Goal: Transaction & Acquisition: Purchase product/service

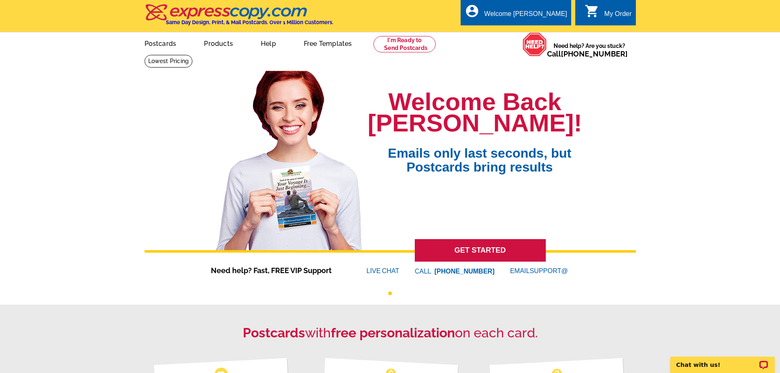
click at [615, 11] on div "My Order" at bounding box center [617, 15] width 27 height 11
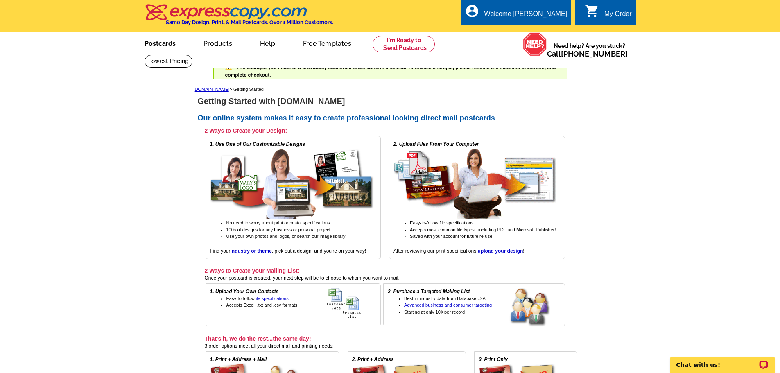
click at [165, 44] on link "Postcards" at bounding box center [159, 42] width 57 height 19
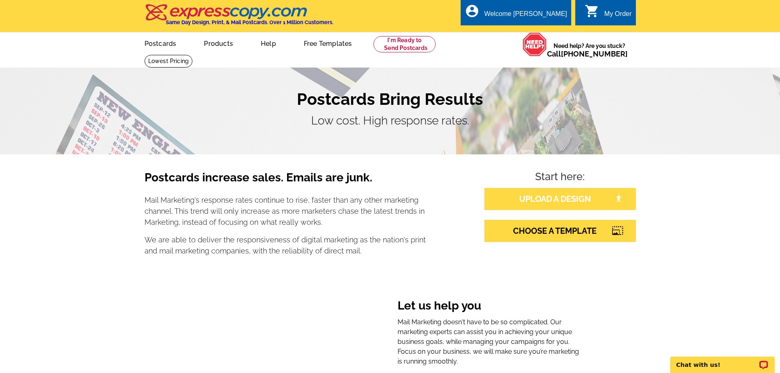
click at [560, 200] on link "UPLOAD A DESIGN" at bounding box center [559, 199] width 151 height 22
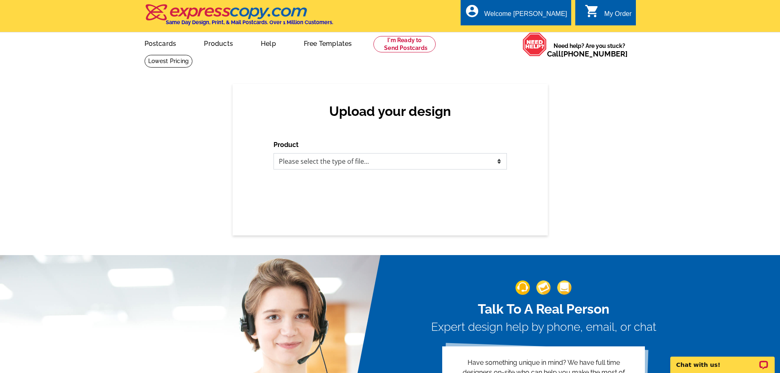
click at [500, 162] on select "Please select the type of file... Postcards Business Cards Letters and flyers G…" at bounding box center [389, 161] width 233 height 16
select select "1"
click at [273, 153] on select "Please select the type of file... Postcards Business Cards Letters and flyers G…" at bounding box center [389, 161] width 233 height 16
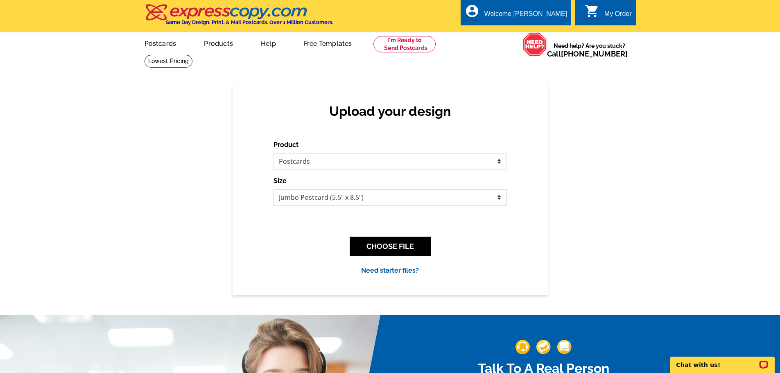
click at [498, 197] on select "Jumbo Postcard (5.5" x 8.5") Regular Postcard (4.25" x 5.6") Panoramic Postcard…" at bounding box center [389, 197] width 233 height 16
select select "1"
click at [273, 189] on select "Jumbo Postcard (5.5" x 8.5") Regular Postcard (4.25" x 5.6") Panoramic Postcard…" at bounding box center [389, 197] width 233 height 16
click at [396, 243] on button "CHOOSE FILE" at bounding box center [390, 246] width 81 height 19
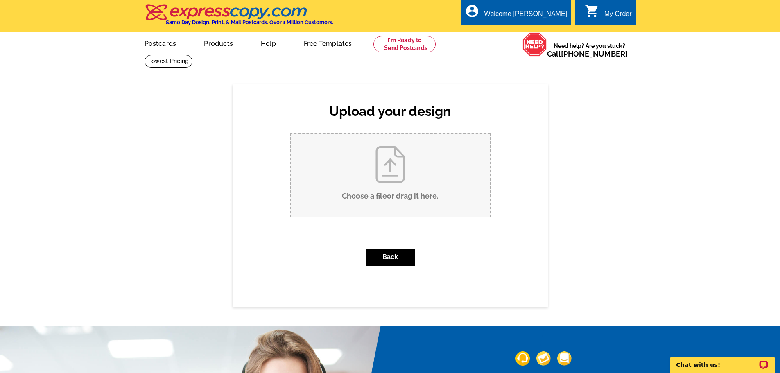
click at [396, 185] on input "Choose a file or drag it here ." at bounding box center [390, 175] width 199 height 83
type input "C:\fakepath\Front.pdf"
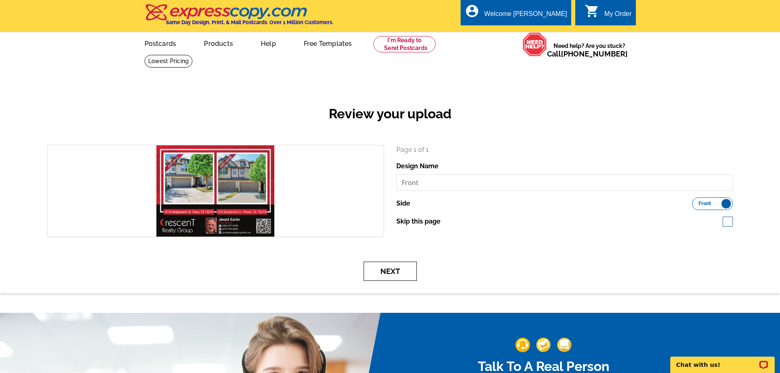
click at [400, 269] on button "Next" at bounding box center [389, 271] width 53 height 19
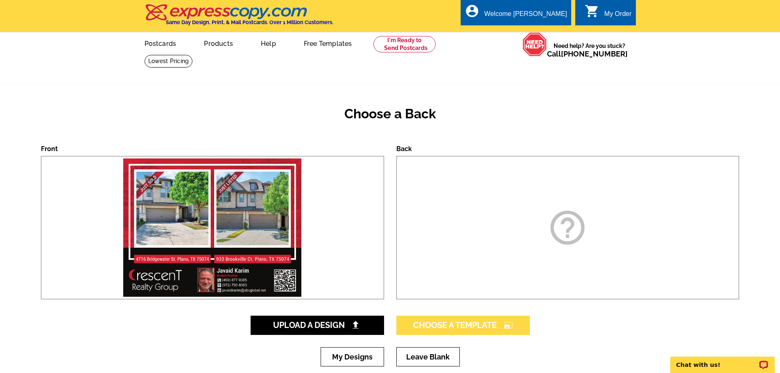
click at [476, 327] on span "Choose A Template photo_size_select_large" at bounding box center [463, 325] width 100 height 10
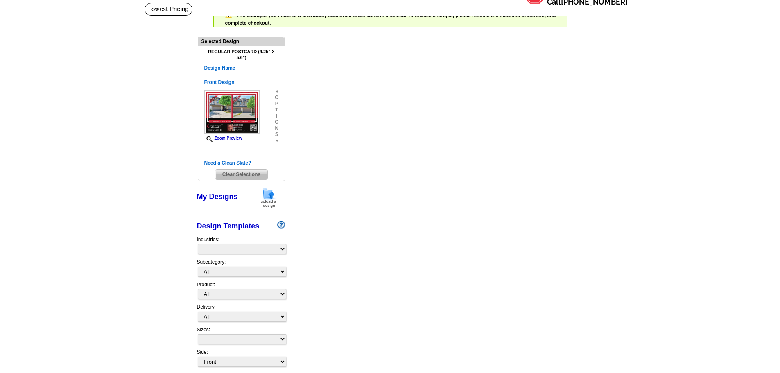
scroll to position [54, 0]
select select "1"
select select "back"
select select "1"
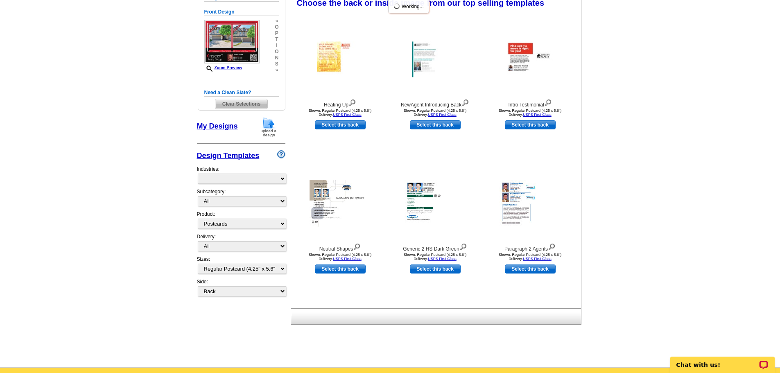
scroll to position [0, 0]
select select "785"
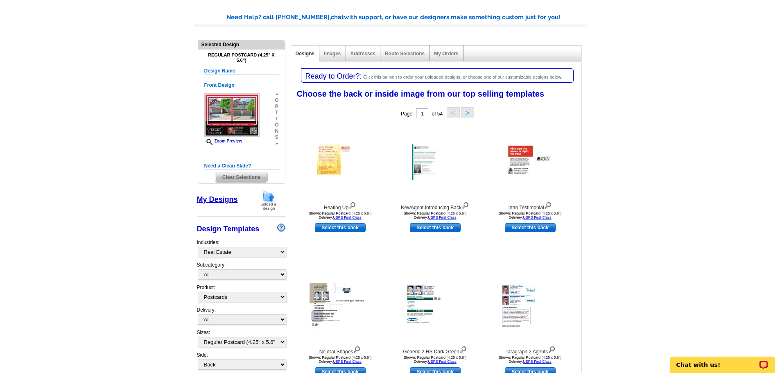
scroll to position [123, 0]
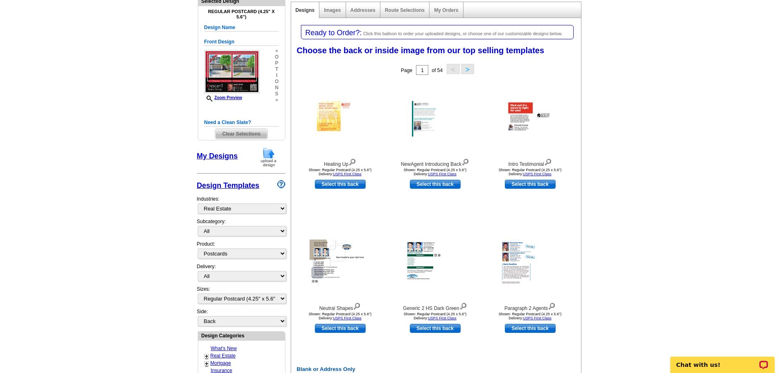
click at [271, 155] on img at bounding box center [268, 157] width 21 height 21
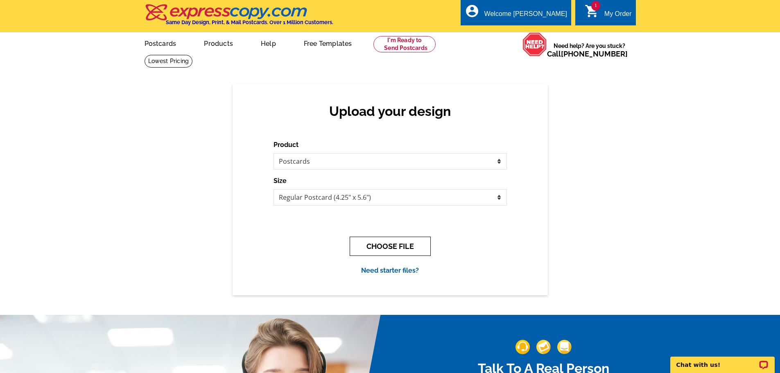
click at [390, 246] on button "CHOOSE FILE" at bounding box center [390, 246] width 81 height 19
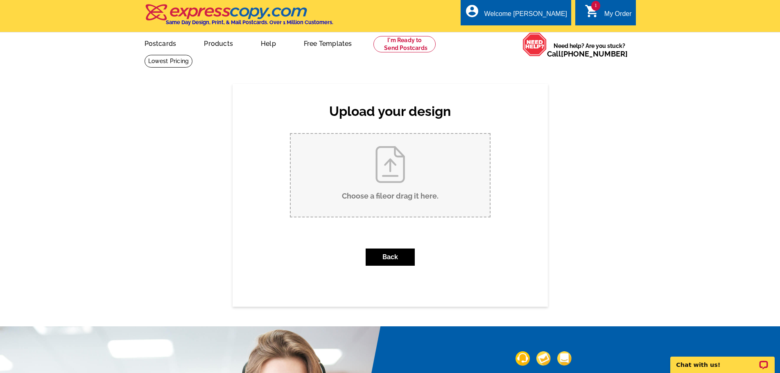
click at [349, 168] on input "Choose a file or drag it here ." at bounding box center [390, 175] width 199 height 83
type input "C:\fakepath\Back.pdf"
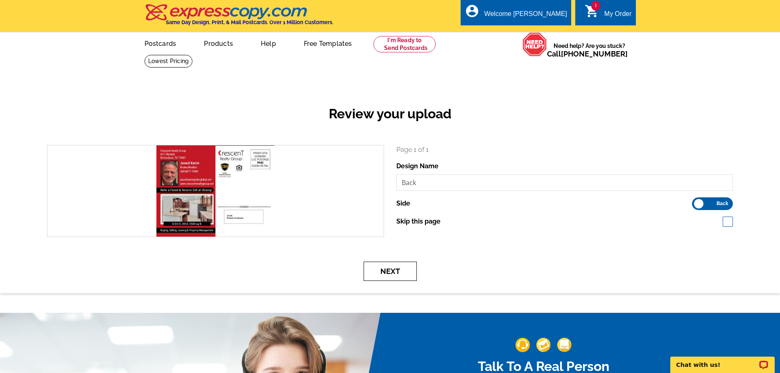
click at [385, 275] on button "Next" at bounding box center [389, 271] width 53 height 19
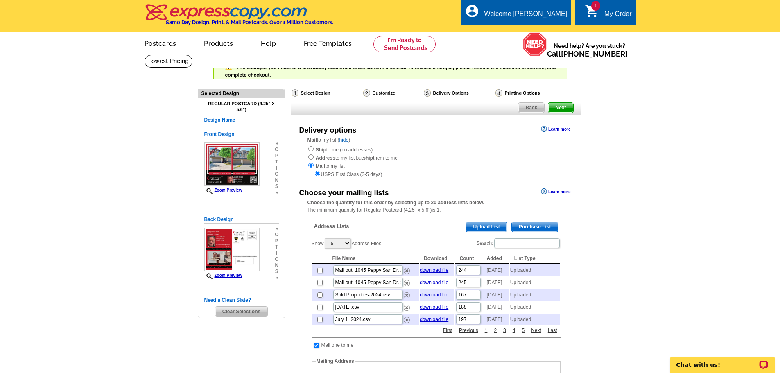
click at [490, 224] on span "Upload List" at bounding box center [486, 227] width 41 height 10
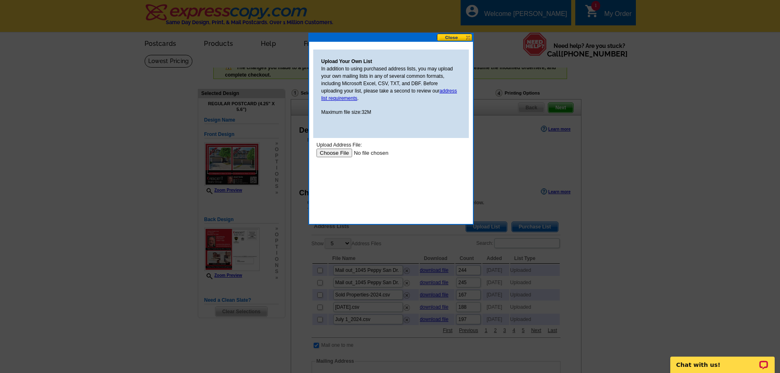
click at [454, 34] on button at bounding box center [455, 38] width 36 height 8
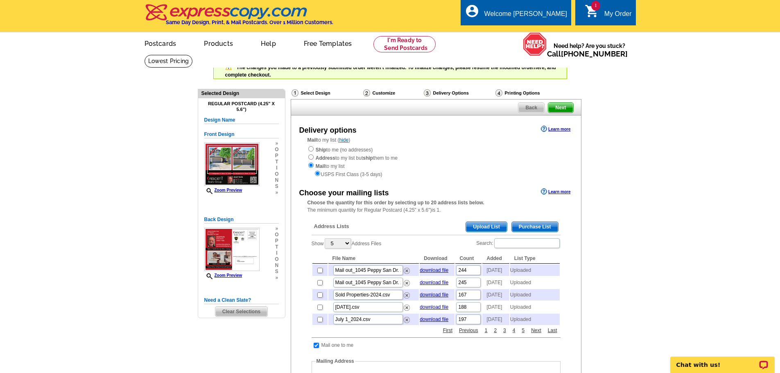
click at [495, 224] on span "Upload List" at bounding box center [486, 227] width 41 height 10
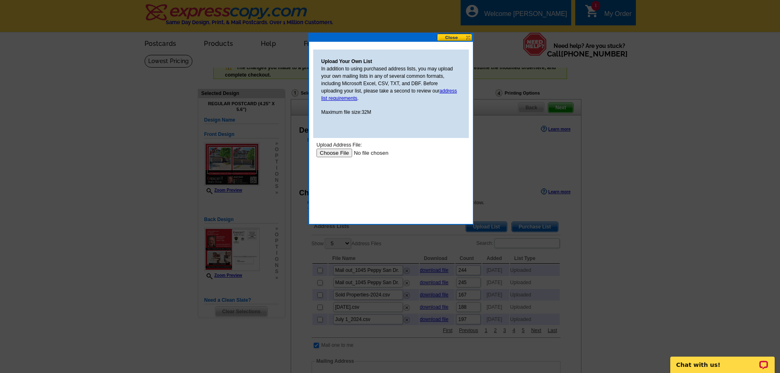
click at [333, 151] on input "file" at bounding box center [368, 153] width 104 height 9
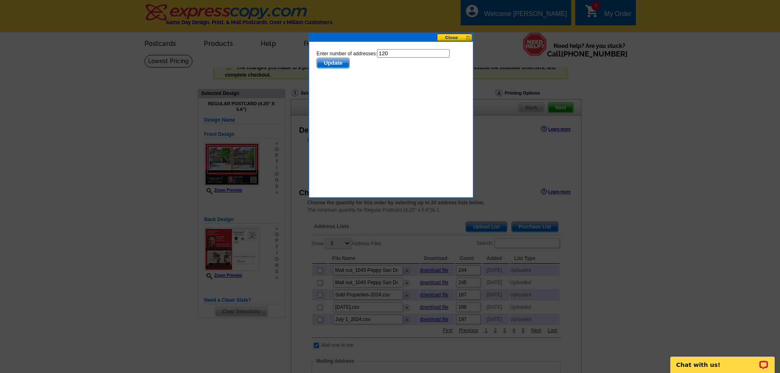
click at [328, 61] on span "Update" at bounding box center [332, 63] width 32 height 10
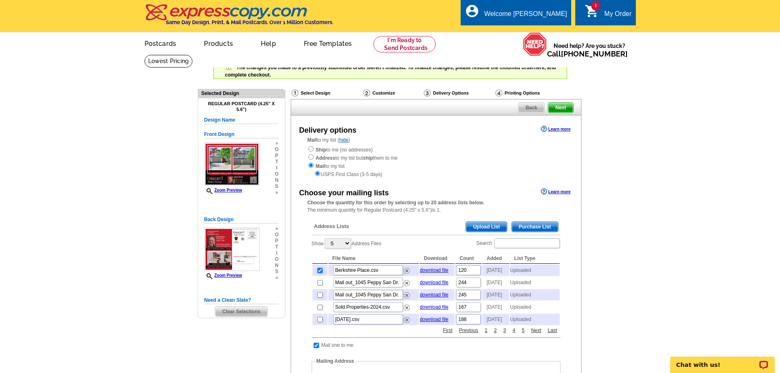
click at [562, 108] on span "Next" at bounding box center [560, 108] width 25 height 10
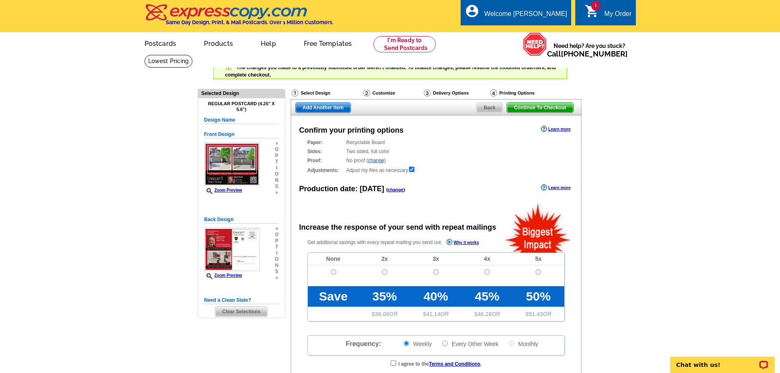
radio input "false"
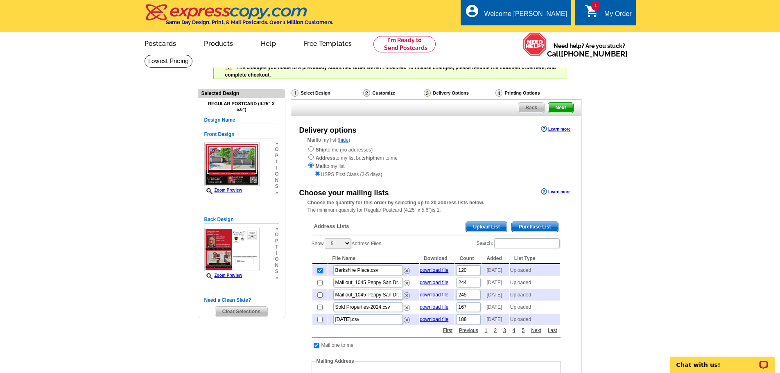
click at [321, 273] on input "checkbox" at bounding box center [319, 270] width 5 height 5
checkbox input "false"
click at [407, 274] on img at bounding box center [407, 271] width 6 height 6
click at [483, 225] on span "Upload List" at bounding box center [486, 227] width 41 height 10
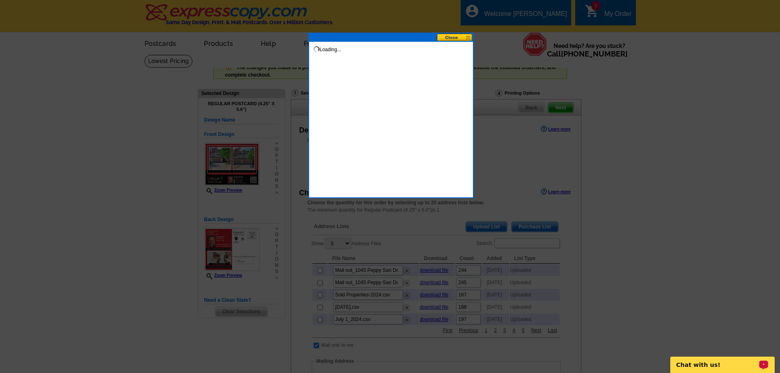
click at [454, 35] on button at bounding box center [455, 38] width 36 height 8
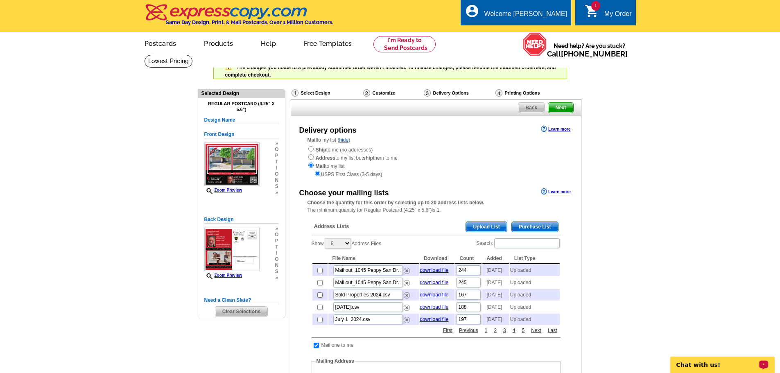
click at [564, 103] on div "Back Next" at bounding box center [436, 107] width 291 height 16
click at [480, 227] on span "Upload List" at bounding box center [486, 227] width 41 height 10
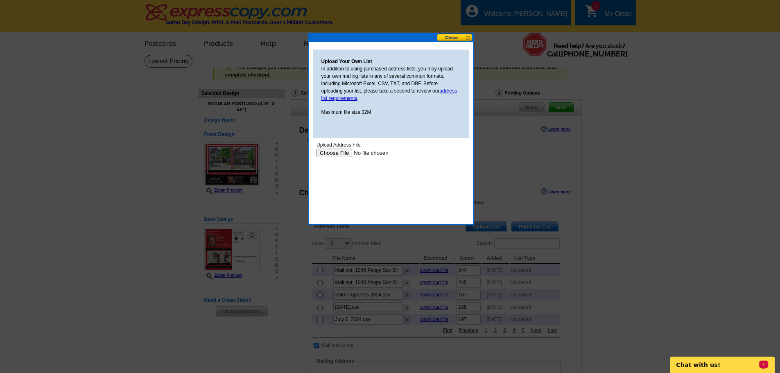
click at [332, 151] on input "file" at bounding box center [368, 153] width 104 height 9
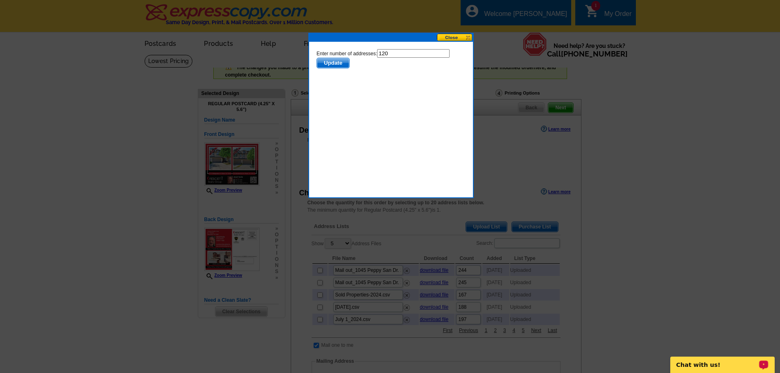
click at [330, 61] on span "Update" at bounding box center [332, 63] width 32 height 10
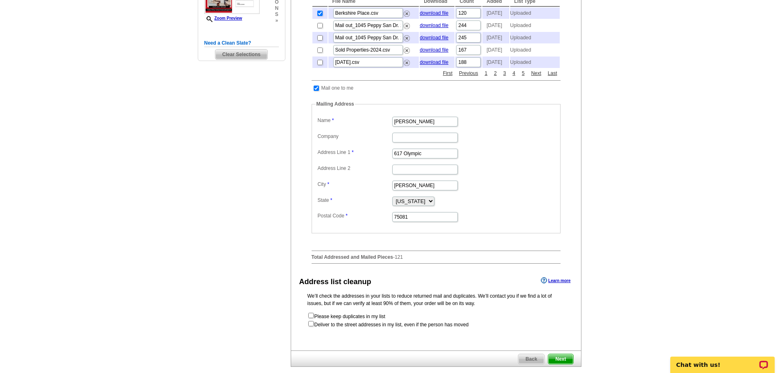
scroll to position [368, 0]
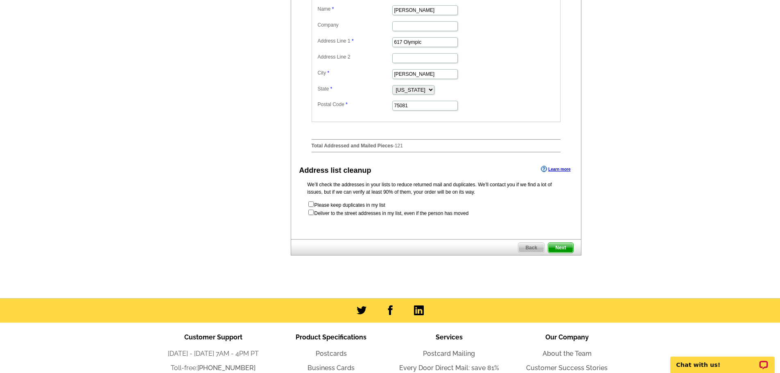
click at [568, 253] on span "Next" at bounding box center [560, 248] width 25 height 10
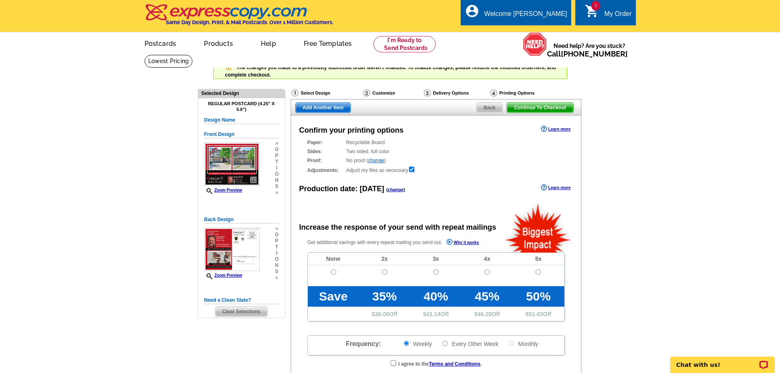
radio input "false"
click at [334, 273] on input "radio" at bounding box center [333, 271] width 5 height 5
radio input "true"
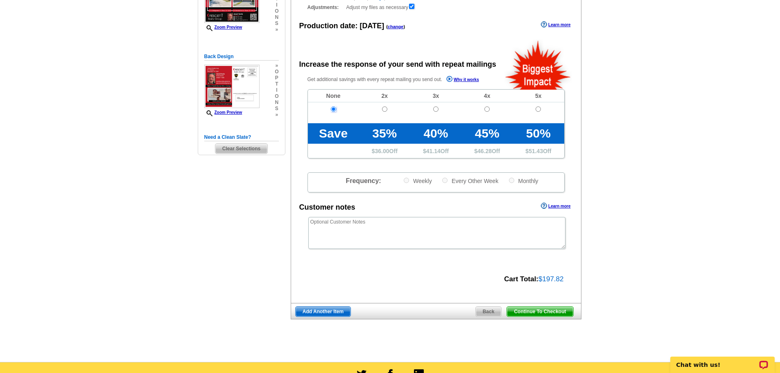
scroll to position [164, 0]
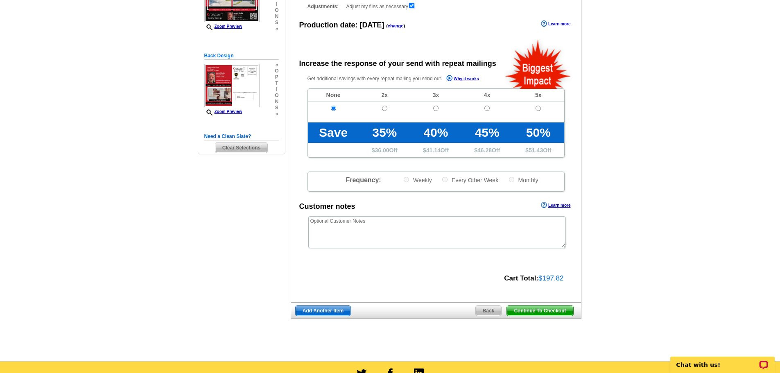
click at [531, 310] on span "Continue To Checkout" at bounding box center [540, 311] width 66 height 10
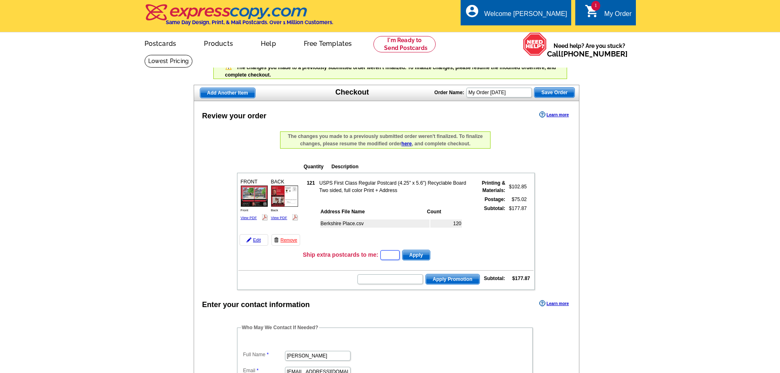
click at [389, 254] on input "text" at bounding box center [389, 255] width 19 height 10
click at [386, 282] on input "text" at bounding box center [389, 279] width 65 height 10
type input "GROW825"
click at [446, 277] on span "Apply Promotion" at bounding box center [453, 279] width 54 height 10
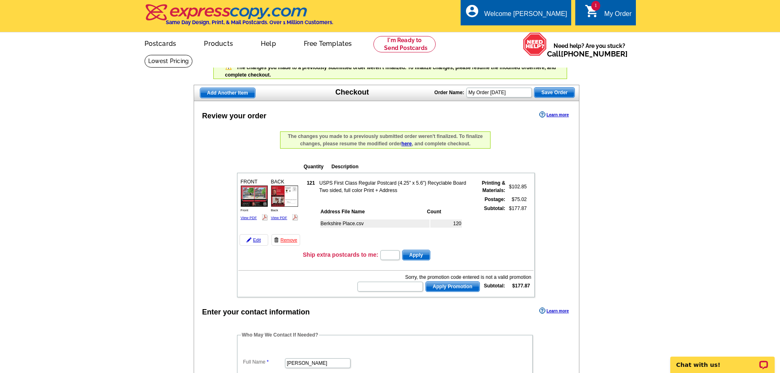
scroll to position [41, 0]
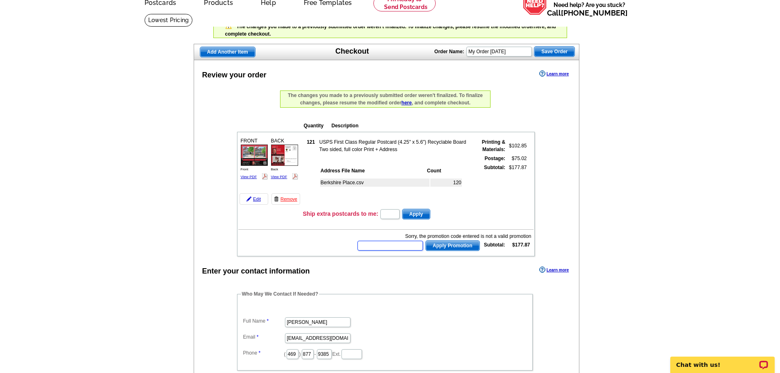
click at [404, 246] on input "text" at bounding box center [389, 246] width 65 height 10
type input "GROW0825"
click at [449, 244] on span "Apply Promotion" at bounding box center [453, 246] width 54 height 10
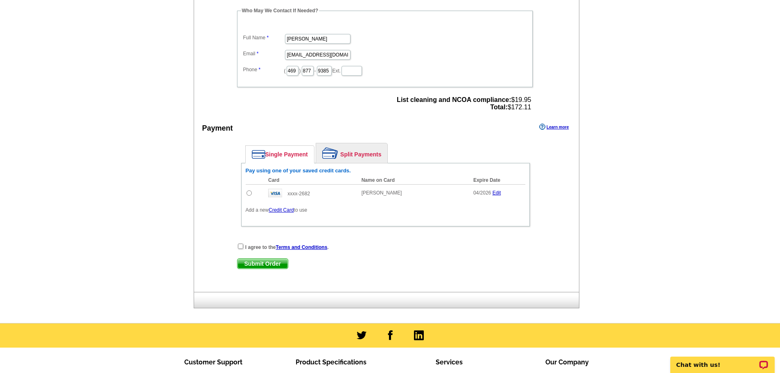
scroll to position [368, 0]
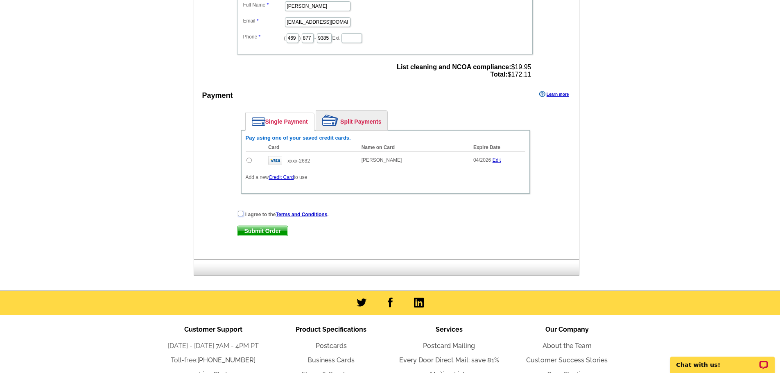
click at [239, 214] on input "checkbox" at bounding box center [240, 213] width 5 height 5
checkbox input "true"
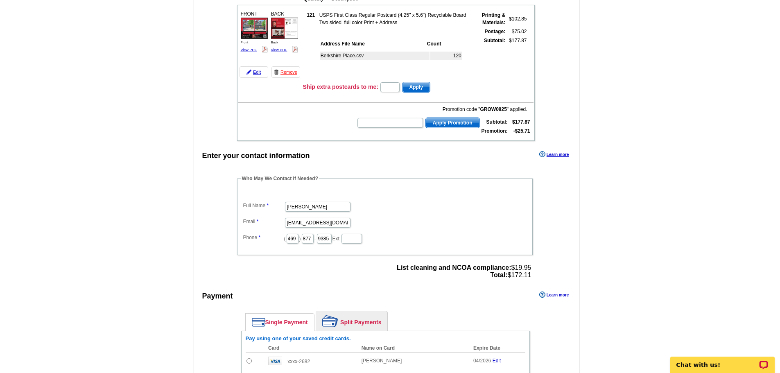
scroll to position [286, 0]
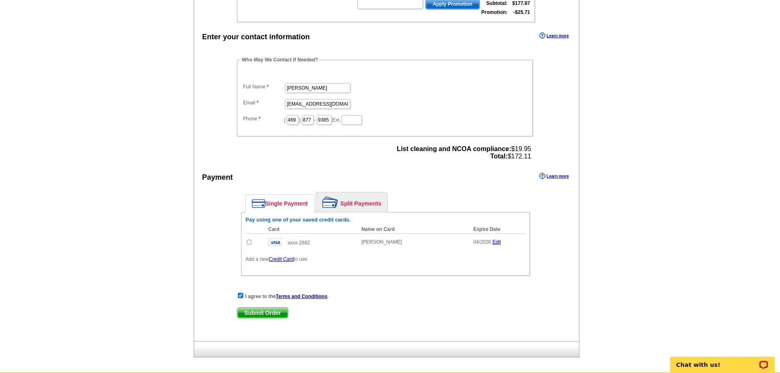
click at [264, 314] on span "Submit Order" at bounding box center [262, 313] width 50 height 10
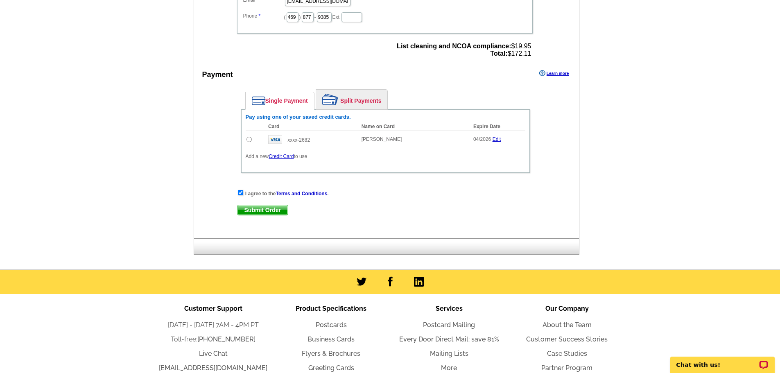
scroll to position [409, 0]
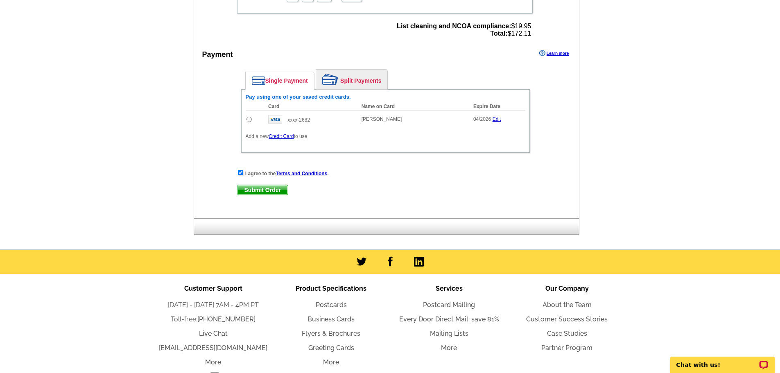
click at [251, 192] on span "Submit Order" at bounding box center [262, 190] width 50 height 10
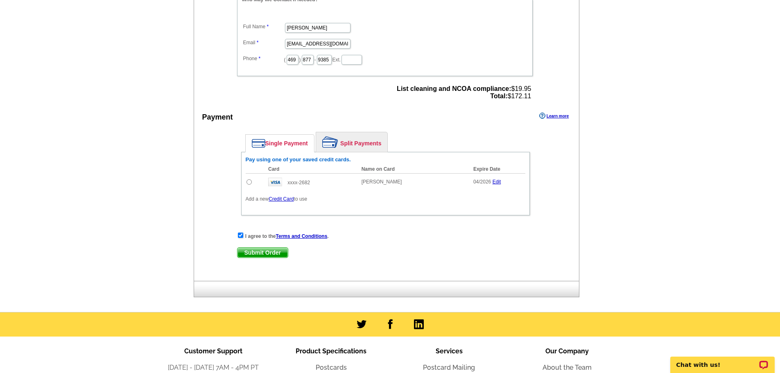
scroll to position [327, 0]
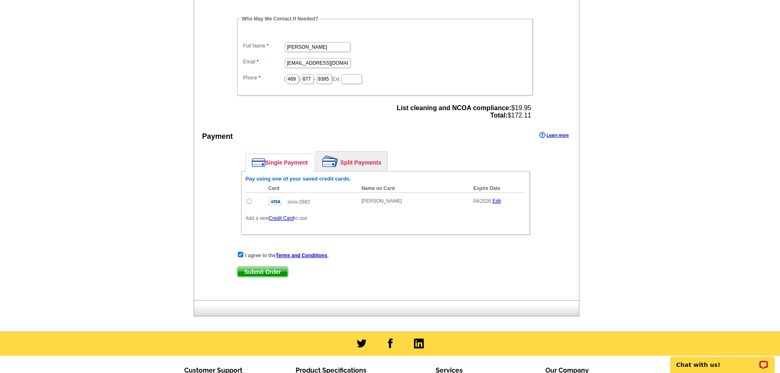
click at [273, 271] on span "Submit Order" at bounding box center [262, 272] width 50 height 10
click at [248, 202] on input "radio" at bounding box center [248, 201] width 5 height 5
radio input "true"
click at [255, 271] on span "Submit Order" at bounding box center [262, 272] width 50 height 10
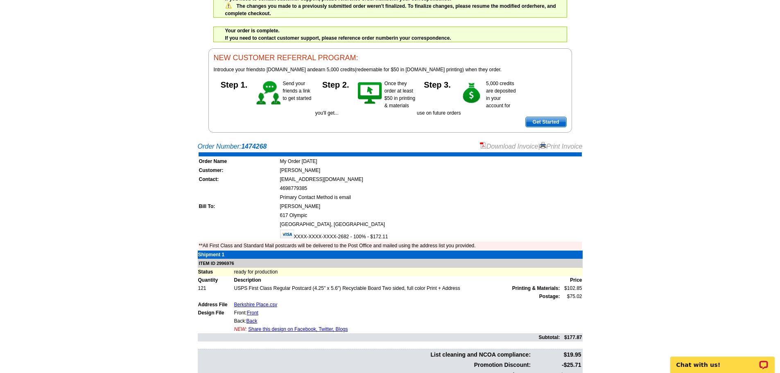
scroll to position [214, 0]
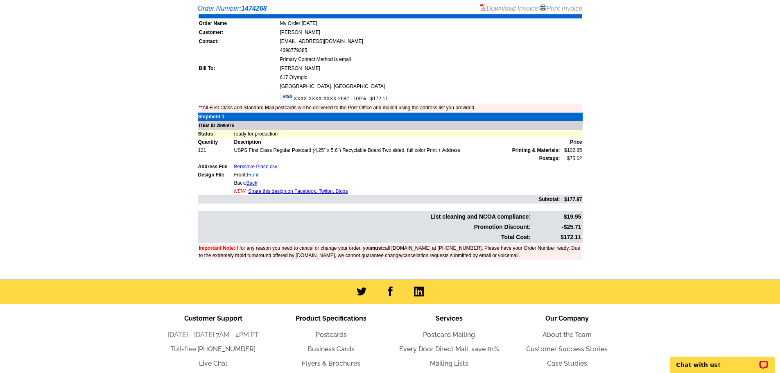
click at [250, 174] on link "Front" at bounding box center [252, 175] width 11 height 6
click at [252, 182] on link "Back" at bounding box center [251, 183] width 11 height 6
